Goal: Task Accomplishment & Management: Manage account settings

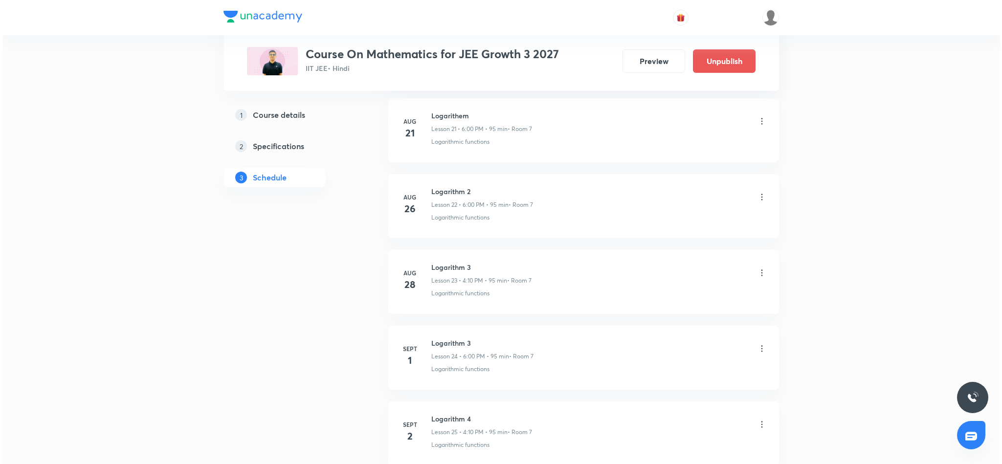
scroll to position [2228, 0]
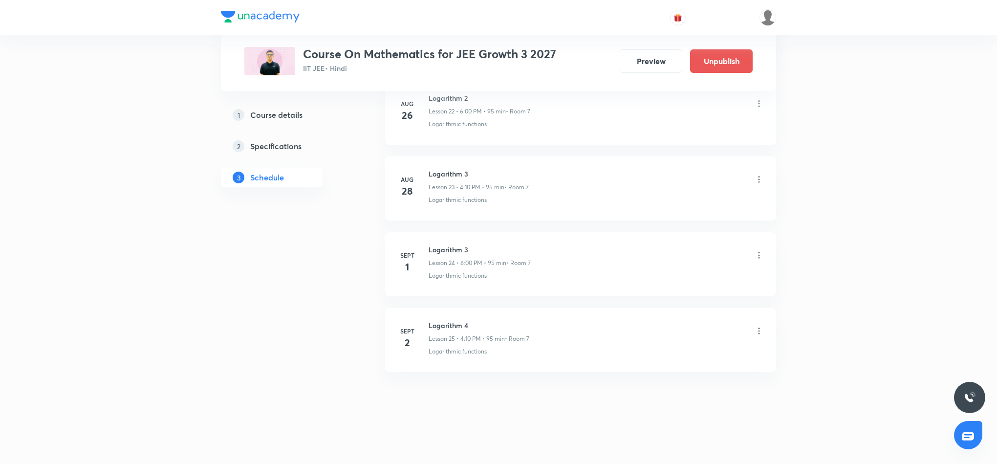
click at [760, 330] on icon at bounding box center [759, 331] width 10 height 10
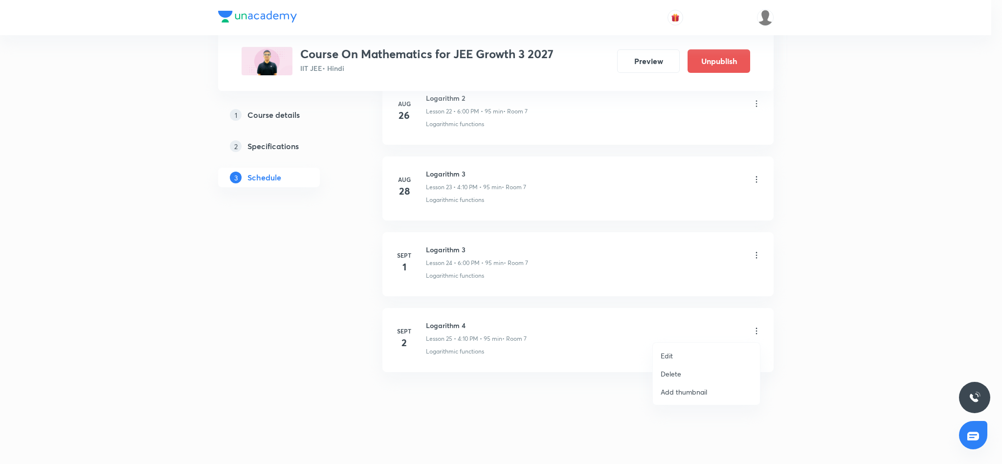
click at [667, 354] on p "Edit" at bounding box center [667, 356] width 12 height 10
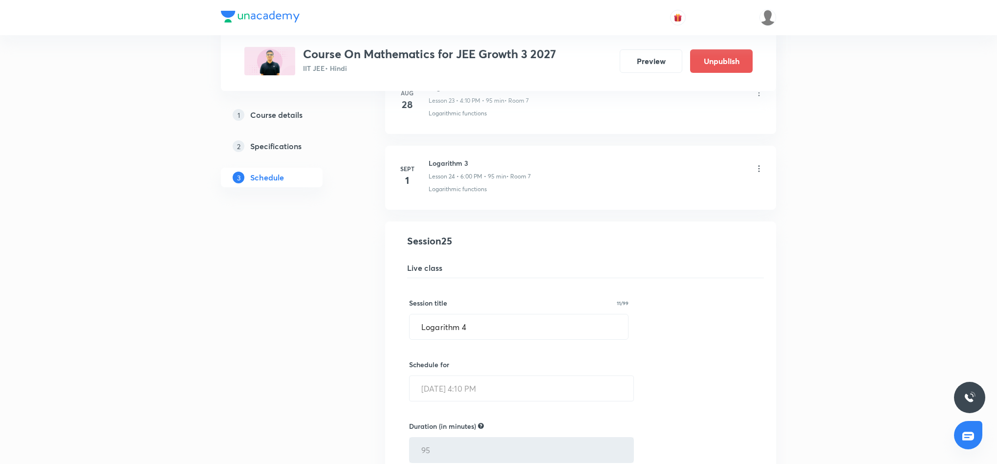
scroll to position [1788, 0]
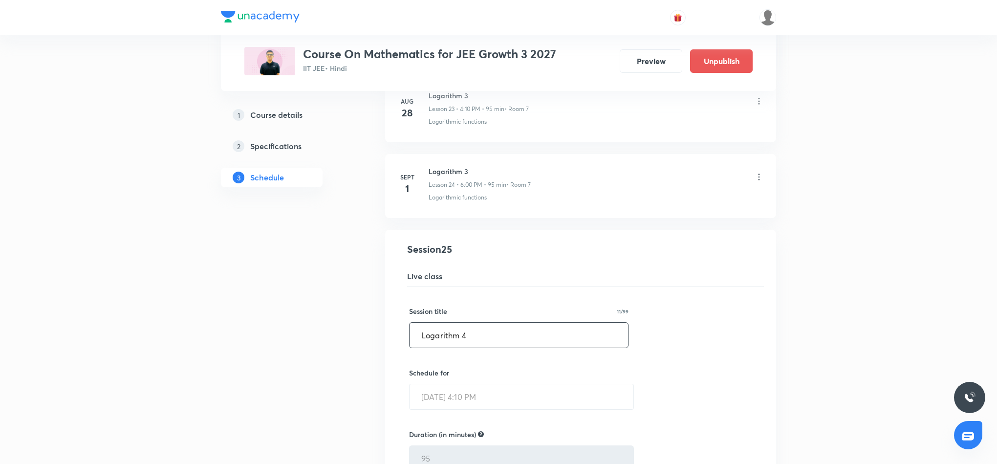
drag, startPoint x: 419, startPoint y: 349, endPoint x: 473, endPoint y: 346, distance: 54.3
click at [473, 346] on input "Logarithm 4" at bounding box center [519, 335] width 219 height 25
paste input "Sequence and series"
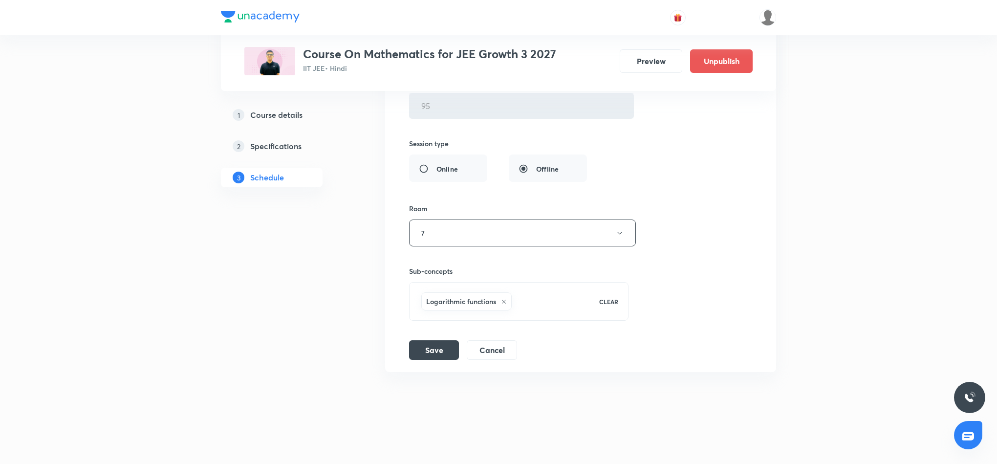
scroll to position [2155, 0]
type input "Sequence and series"
click at [439, 352] on button "Save" at bounding box center [434, 349] width 50 height 20
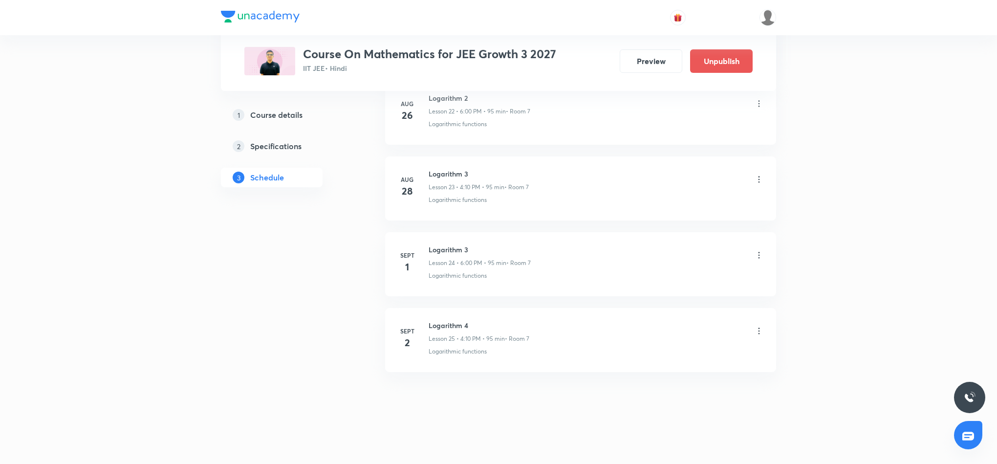
scroll to position [1777, 0]
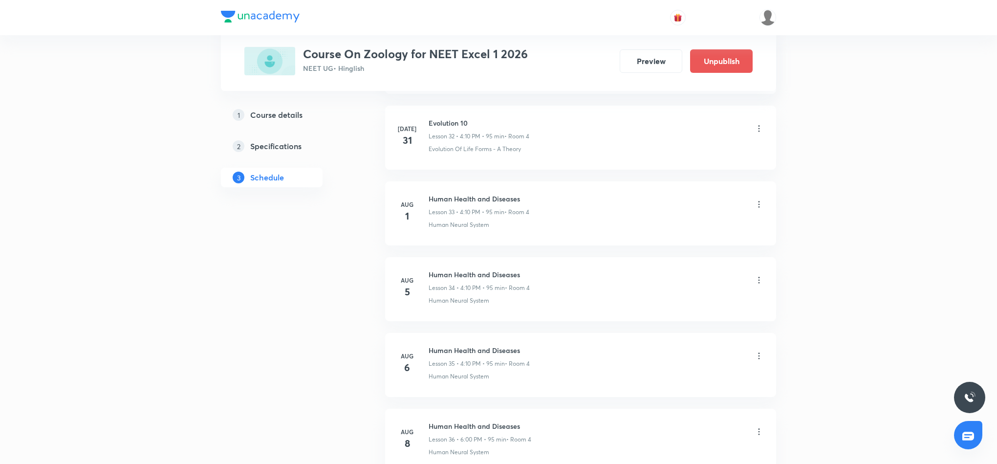
scroll to position [3588, 0]
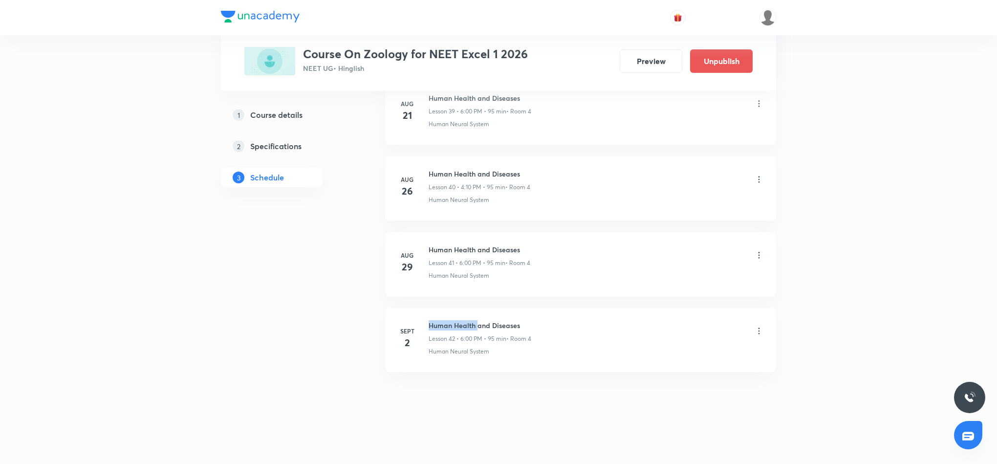
drag, startPoint x: 428, startPoint y: 324, endPoint x: 479, endPoint y: 320, distance: 50.5
click at [479, 320] on h6 "Human Health and Diseases" at bounding box center [480, 325] width 103 height 10
drag, startPoint x: 428, startPoint y: 326, endPoint x: 451, endPoint y: 325, distance: 22.5
click at [451, 325] on h6 "Human Health and Diseases" at bounding box center [480, 325] width 103 height 10
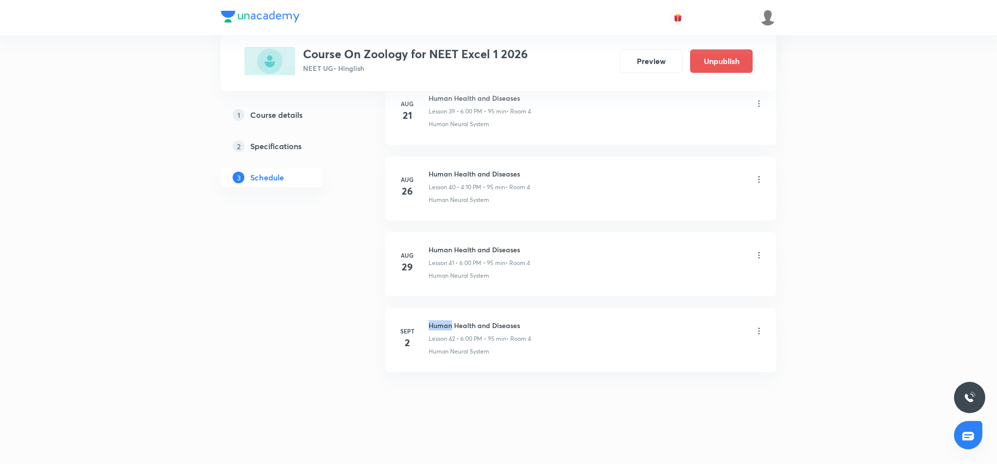
copy h6 "Human"
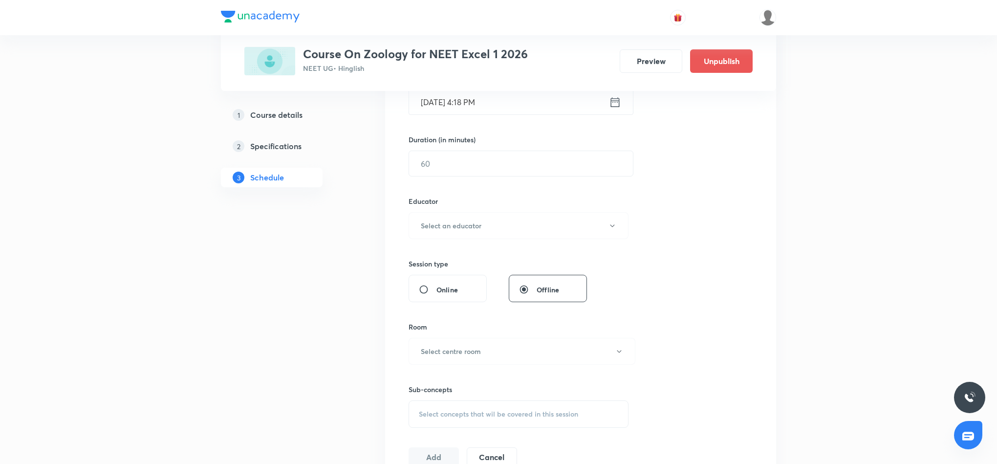
scroll to position [0, 0]
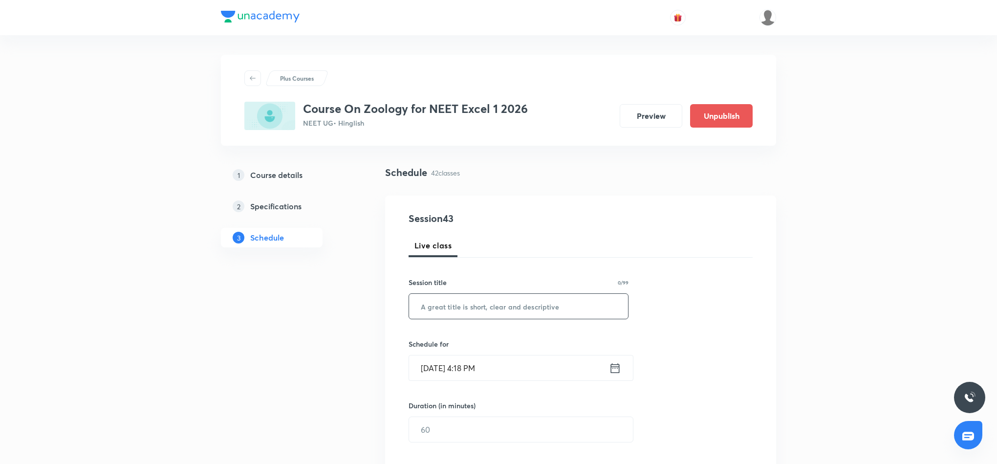
click at [458, 304] on input "text" at bounding box center [518, 306] width 219 height 25
paste input "Human"
type input "Human"
click at [617, 368] on icon at bounding box center [615, 368] width 12 height 14
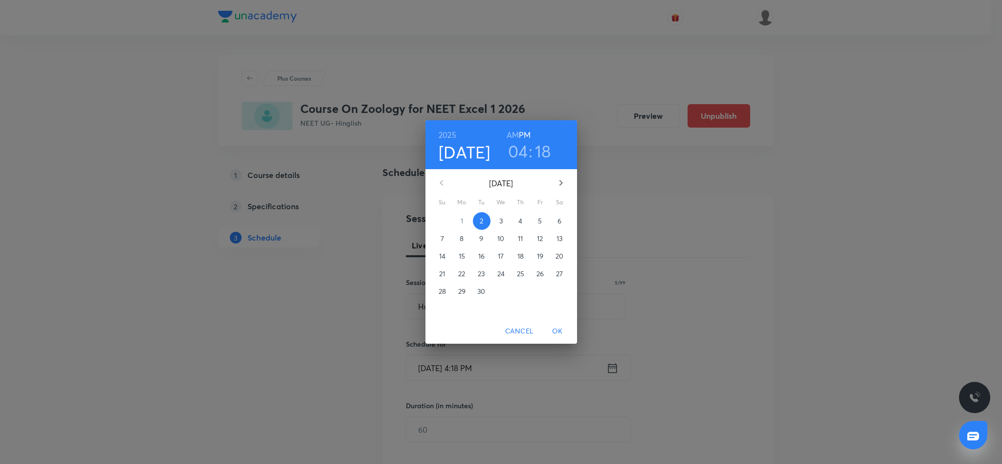
click at [523, 154] on h3 "04" at bounding box center [518, 151] width 20 height 21
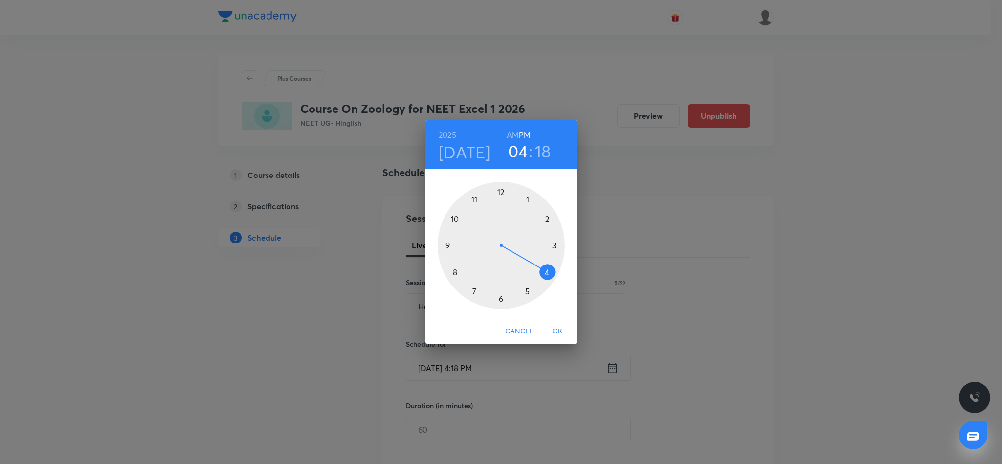
click at [549, 272] on div at bounding box center [501, 245] width 127 height 127
click at [548, 219] on div at bounding box center [501, 245] width 127 height 127
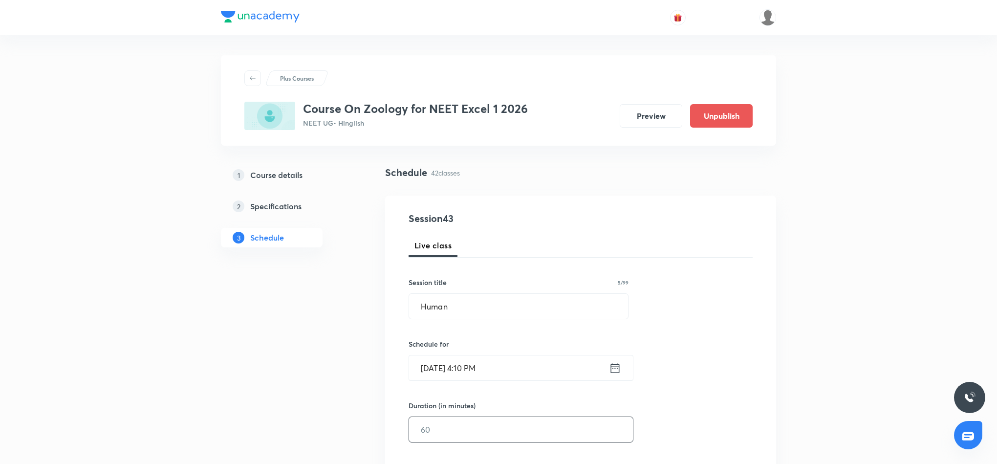
click at [529, 430] on input "text" at bounding box center [521, 429] width 224 height 25
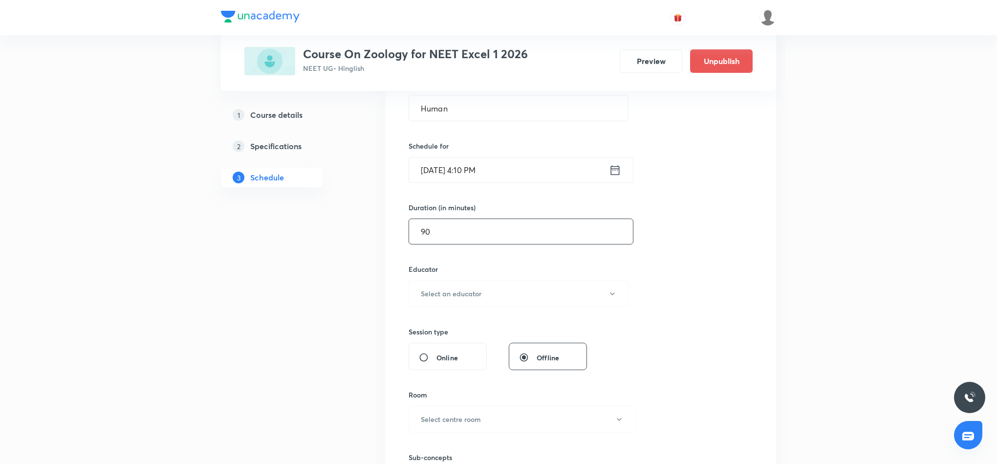
scroll to position [220, 0]
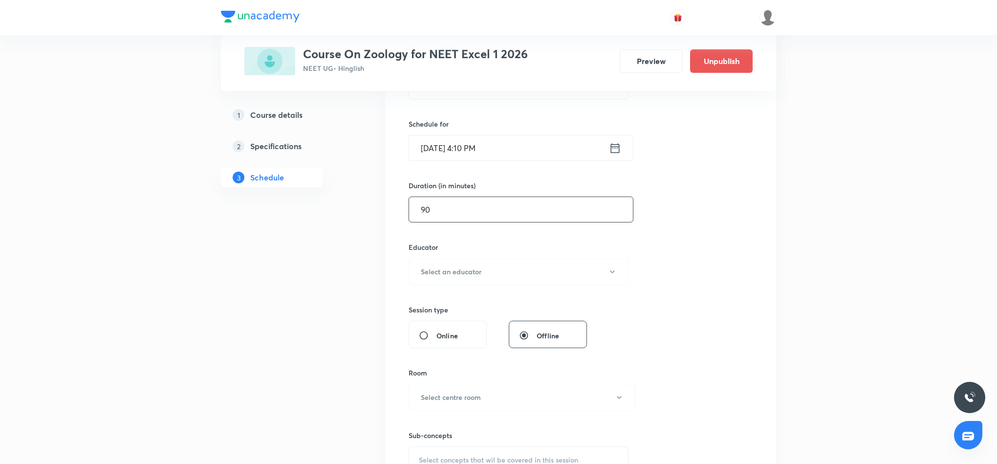
type input "9"
type input "80"
click at [559, 403] on button "Select centre room" at bounding box center [522, 397] width 227 height 27
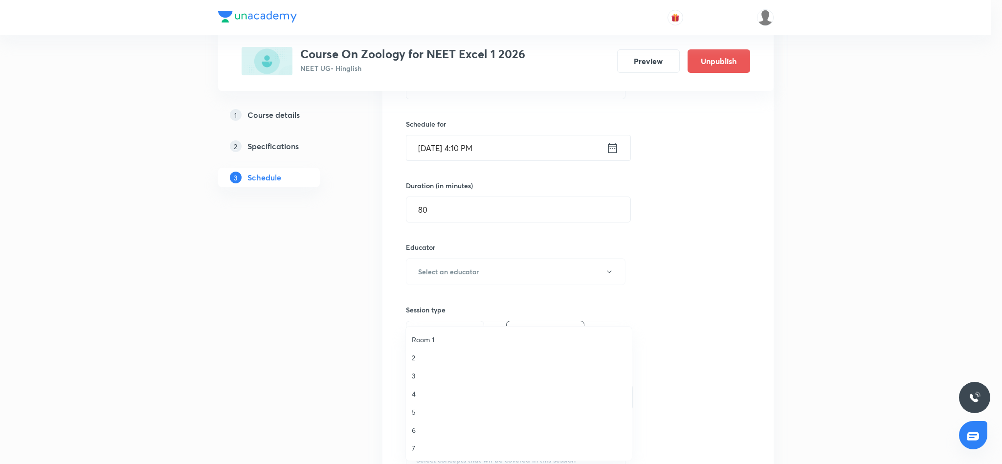
click at [418, 395] on span "4" at bounding box center [519, 394] width 214 height 10
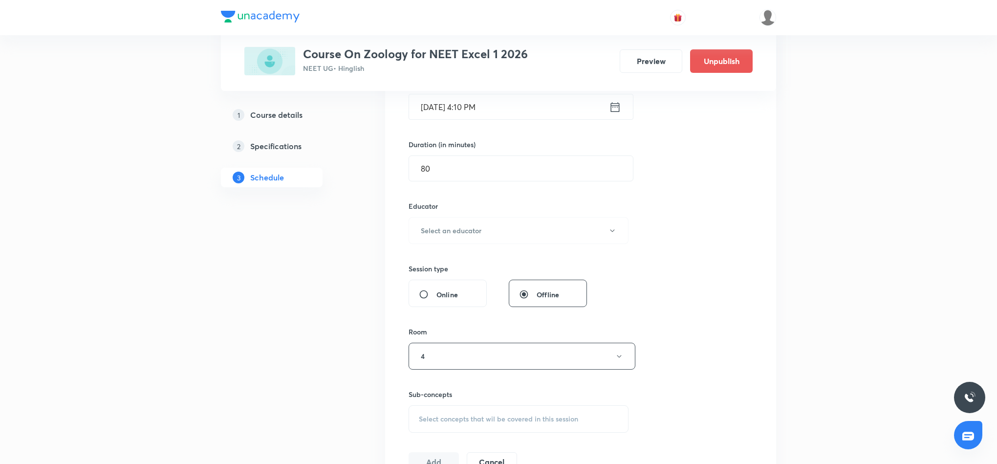
scroll to position [293, 0]
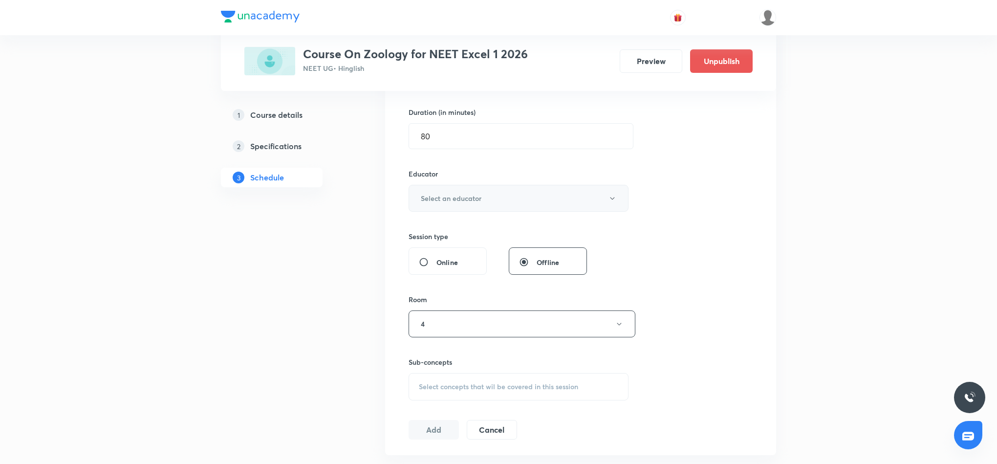
click at [459, 197] on h6 "Select an educator" at bounding box center [451, 198] width 61 height 10
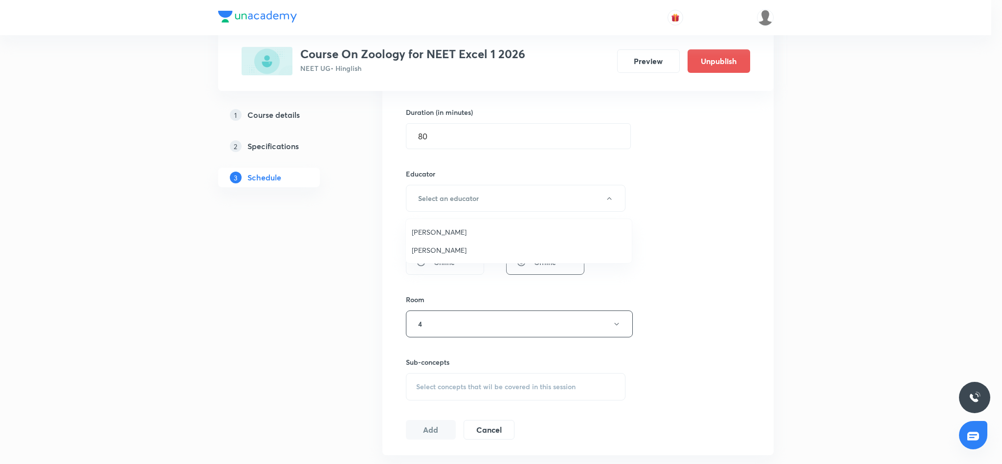
click at [444, 249] on span "Mukesh Sharma" at bounding box center [519, 250] width 214 height 10
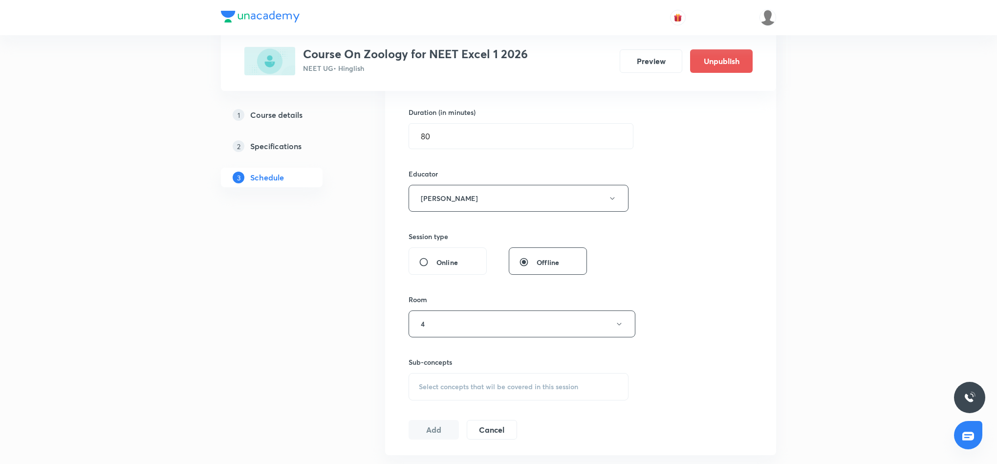
click at [487, 383] on span "Select concepts that wil be covered in this session" at bounding box center [498, 387] width 159 height 8
click at [485, 449] on p "Biology - Full Syllabus Mock Questions" at bounding box center [518, 441] width 219 height 22
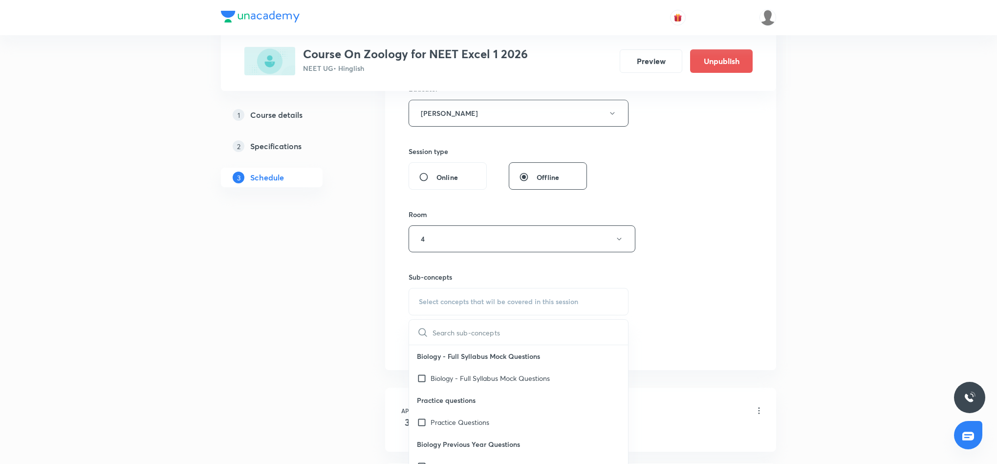
scroll to position [440, 0]
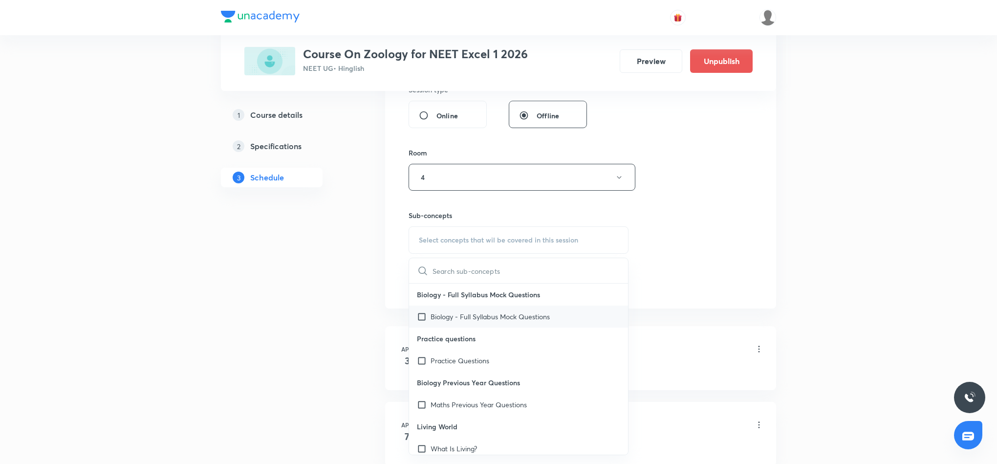
click at [477, 320] on p "Biology - Full Syllabus Mock Questions" at bounding box center [490, 316] width 119 height 10
checkbox input "true"
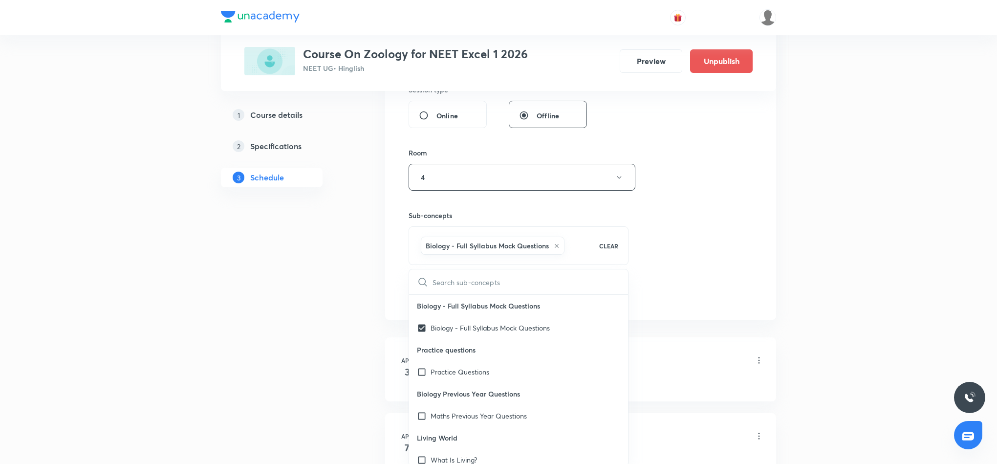
click at [703, 199] on div "Session 43 Live class Session title 5/99 Human ​ Schedule for Sept 2, 2025, 4:1…" at bounding box center [581, 37] width 344 height 533
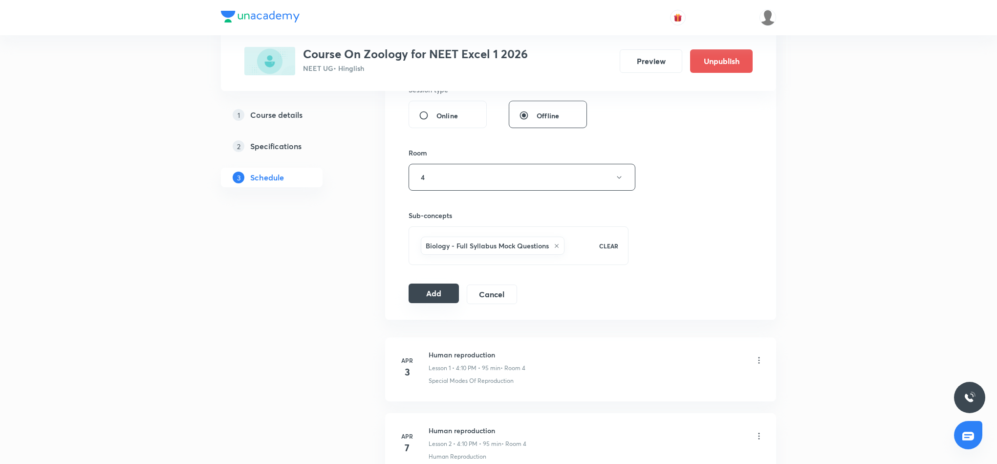
click at [442, 303] on button "Add" at bounding box center [434, 294] width 50 height 20
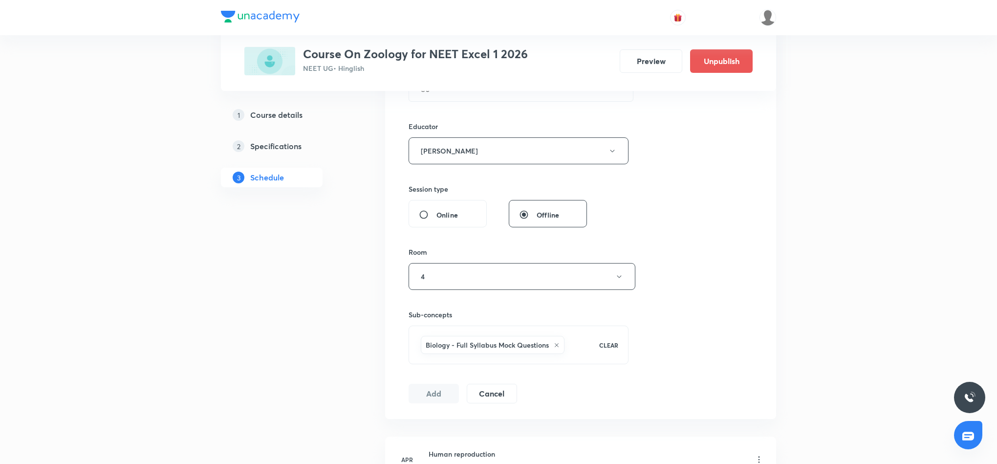
scroll to position [293, 0]
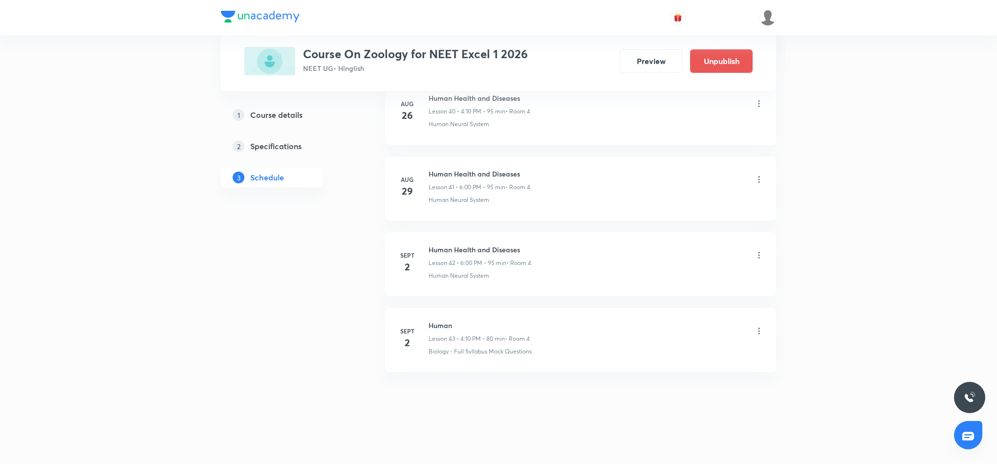
scroll to position [3076, 0]
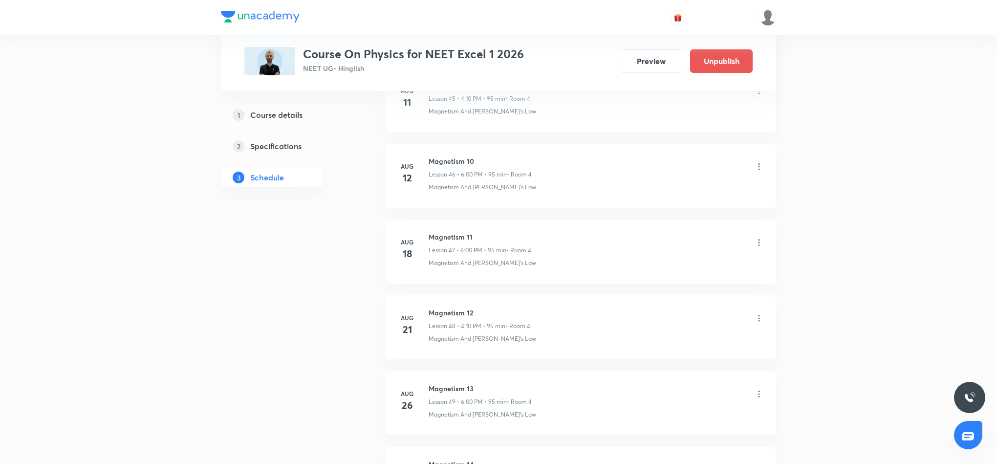
scroll to position [4211, 0]
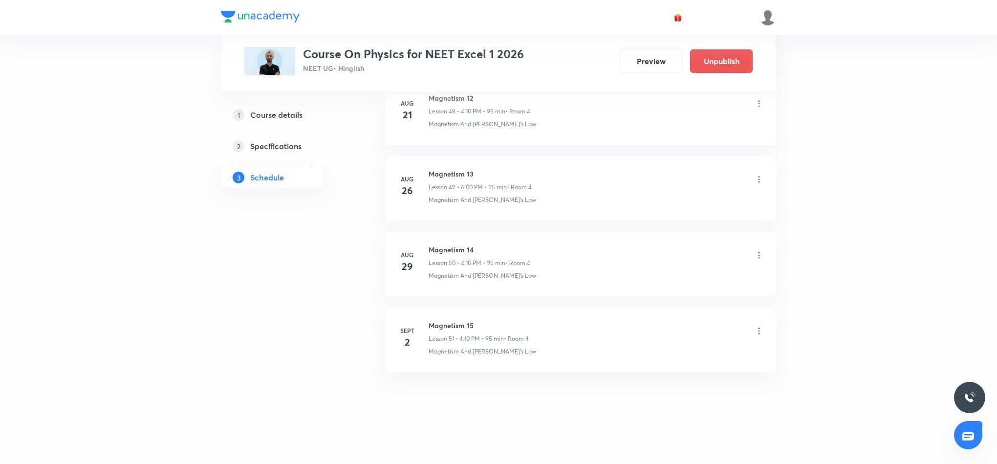
click at [757, 331] on icon at bounding box center [759, 331] width 10 height 10
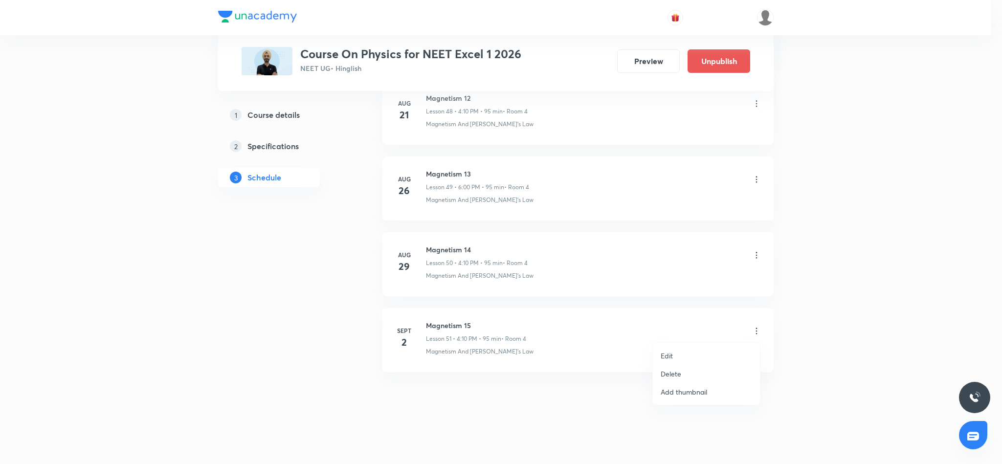
click at [675, 377] on p "Delete" at bounding box center [671, 374] width 21 height 10
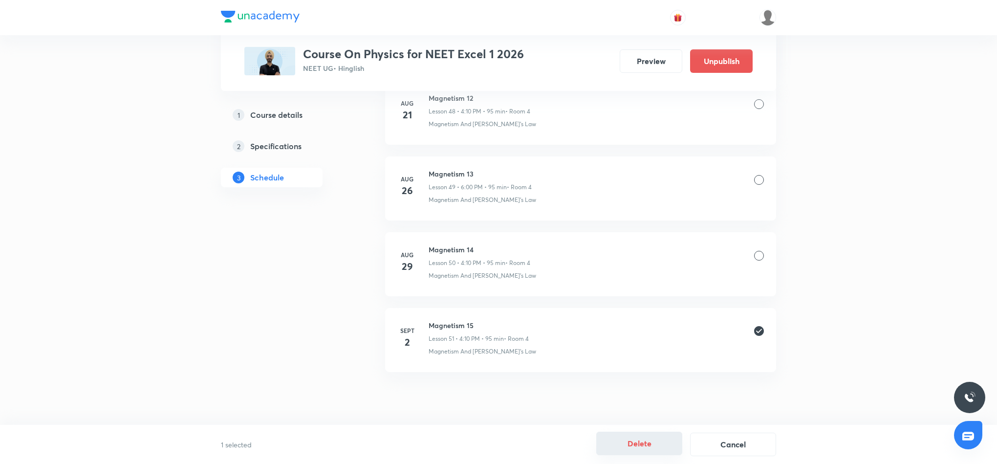
click at [627, 441] on button "Delete" at bounding box center [639, 443] width 86 height 23
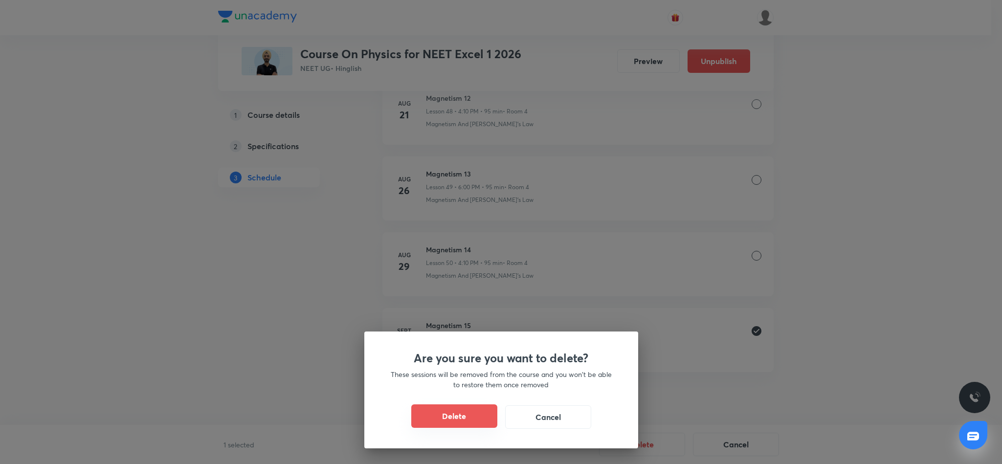
click at [474, 421] on button "Delete" at bounding box center [454, 415] width 86 height 23
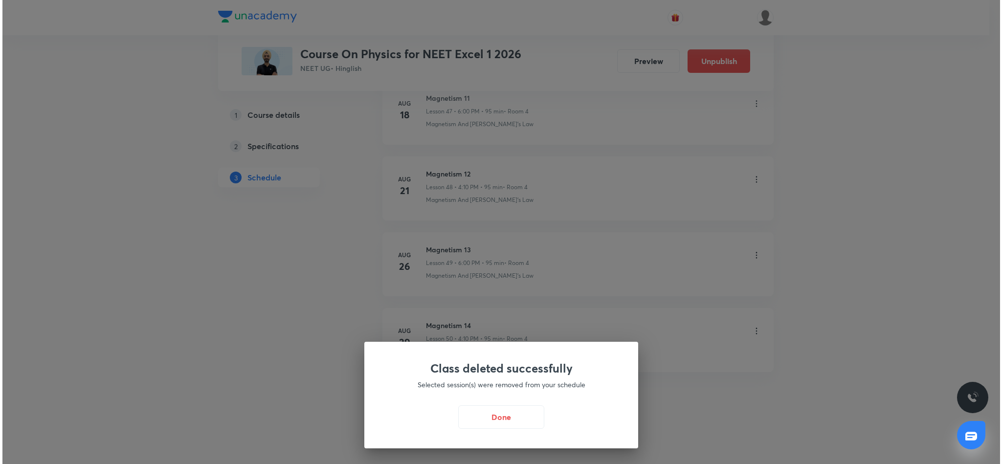
scroll to position [4135, 0]
